Goal: Ask a question

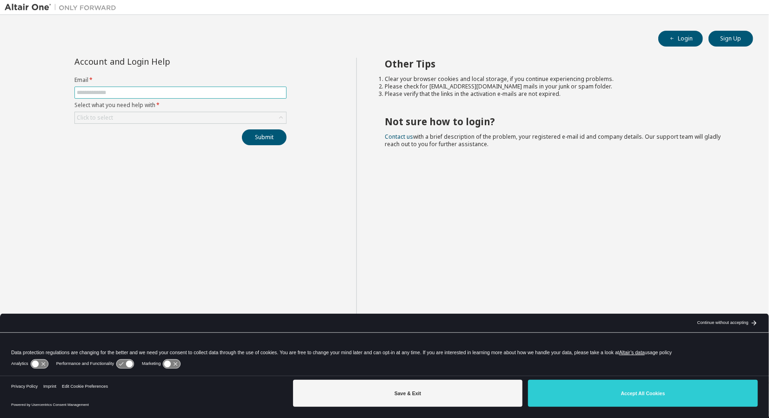
click at [165, 90] on input "text" at bounding box center [180, 92] width 207 height 7
click at [164, 91] on input "text" at bounding box center [180, 92] width 207 height 7
type input "**********"
click at [100, 120] on div "Click to select" at bounding box center [94, 118] width 39 height 10
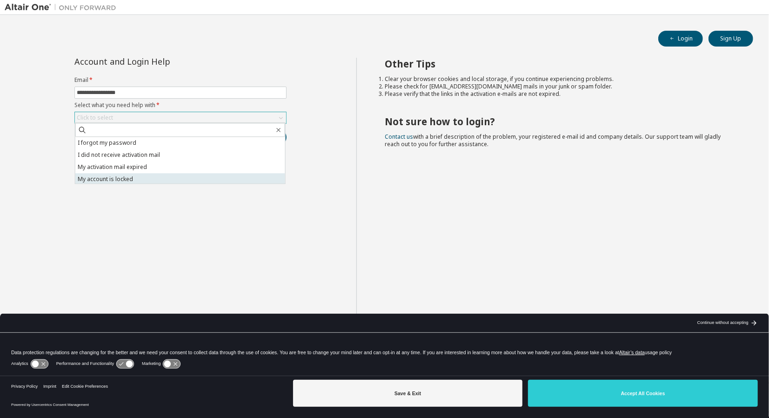
click at [133, 180] on li "My account is locked" at bounding box center [180, 179] width 210 height 12
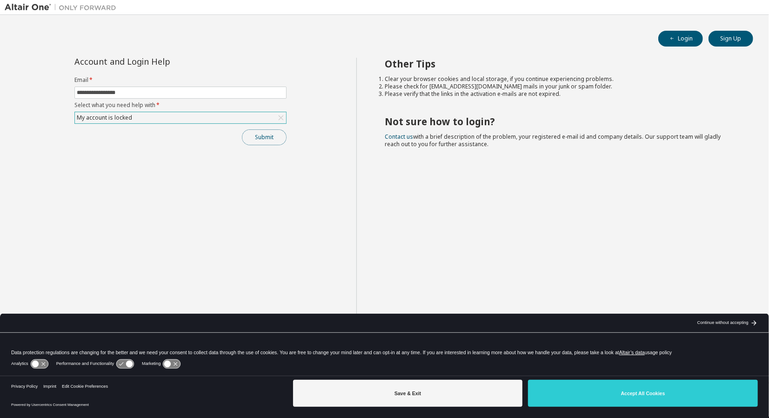
click at [265, 139] on button "Submit" at bounding box center [264, 137] width 45 height 16
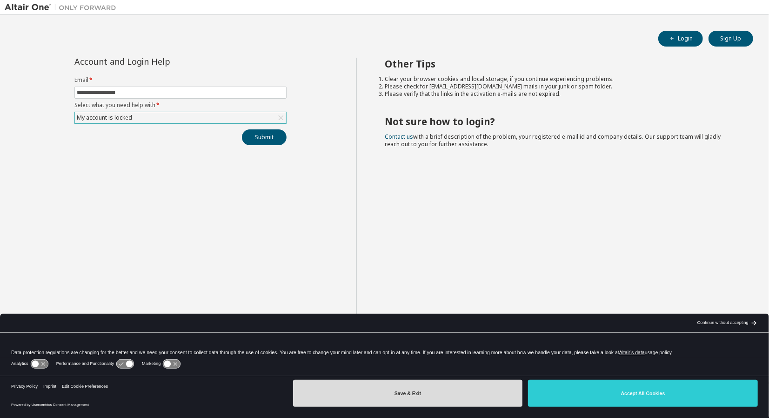
click at [440, 389] on button "Save & Exit" at bounding box center [408, 393] width 230 height 27
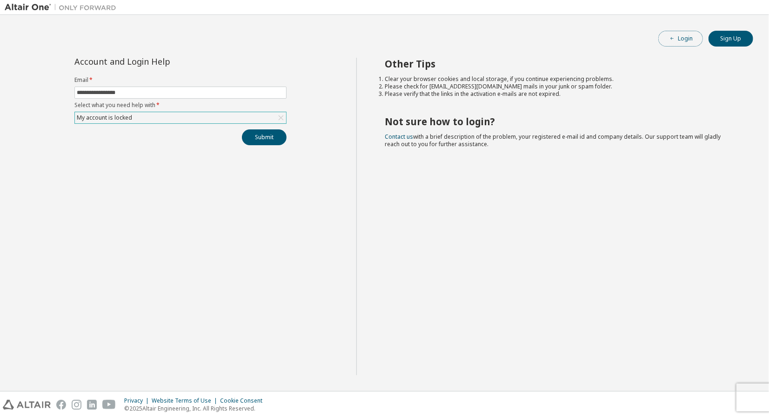
click at [671, 39] on icon "button" at bounding box center [672, 39] width 6 height 6
